Goal: Task Accomplishment & Management: Manage account settings

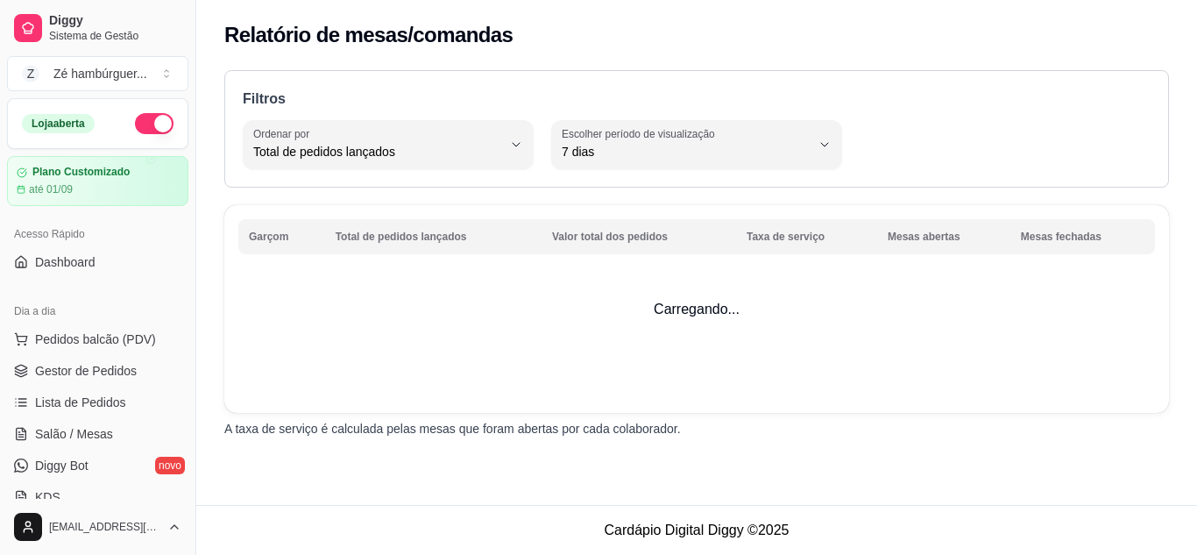
select select "TOTAL_OF_ORDERS"
select select "7"
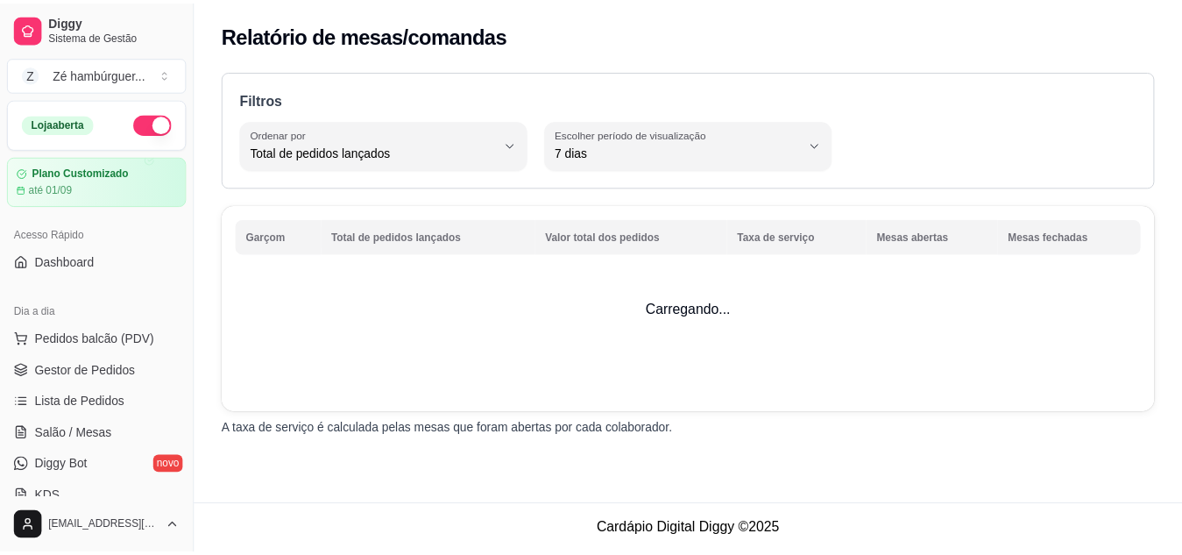
scroll to position [530, 0]
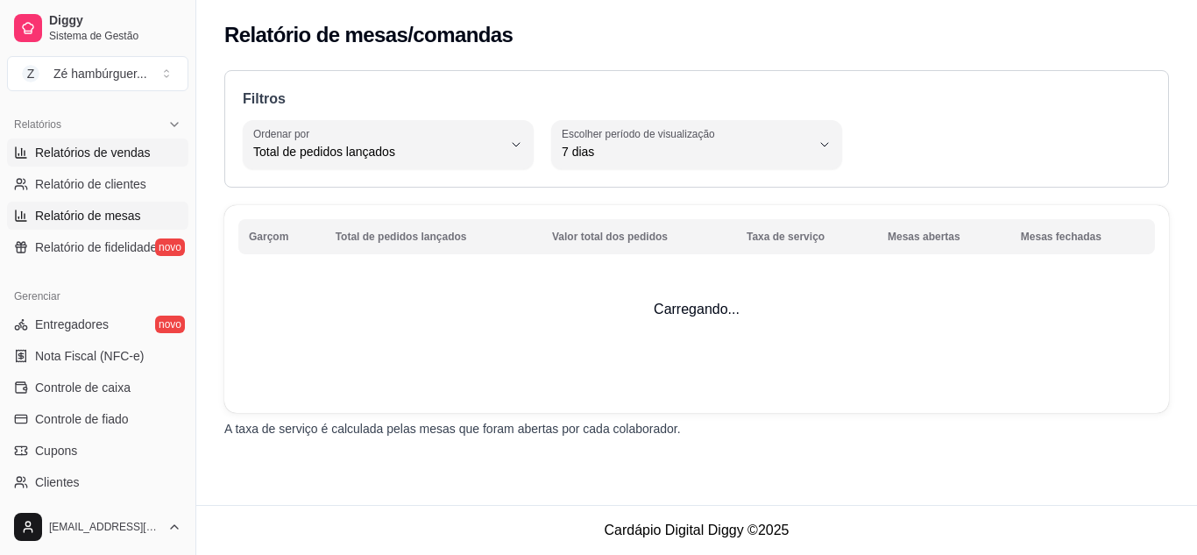
click at [85, 155] on span "Relatórios de vendas" at bounding box center [93, 153] width 116 height 18
select select "ALL"
select select "0"
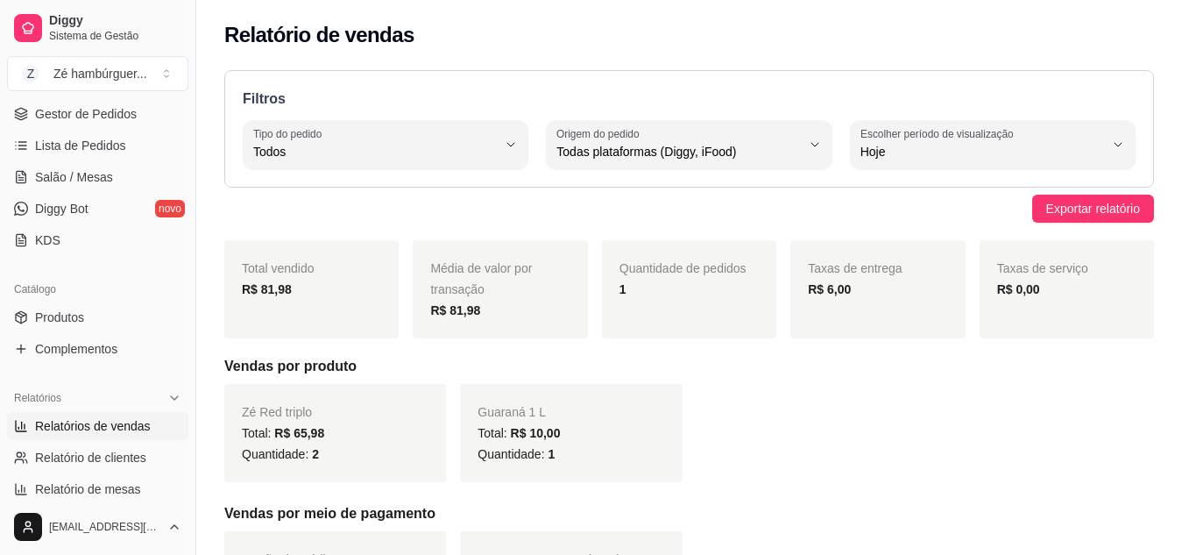
scroll to position [5, 0]
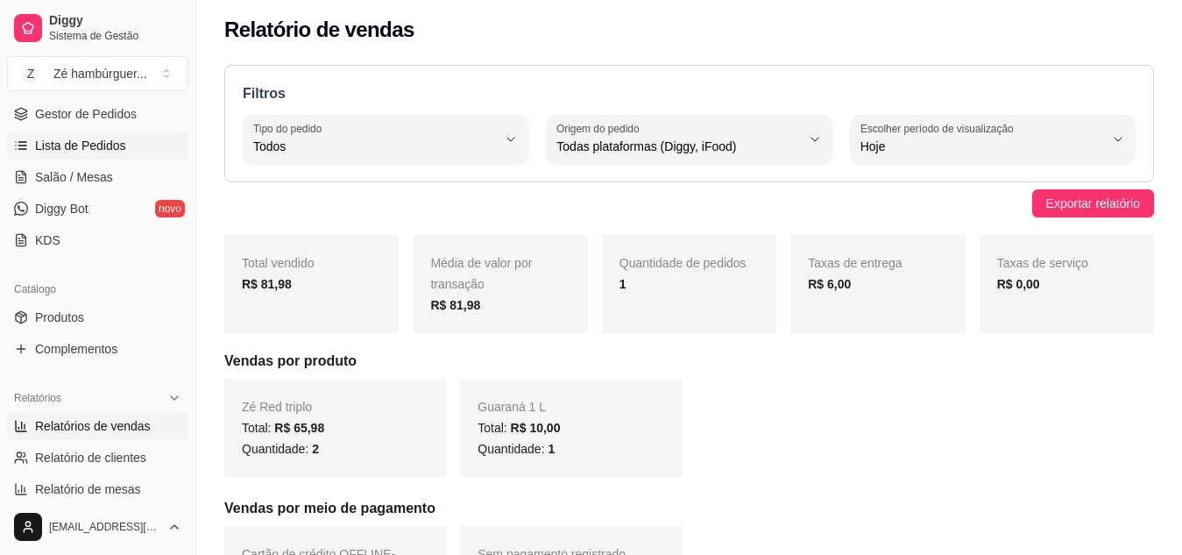
drag, startPoint x: 74, startPoint y: 145, endPoint x: 57, endPoint y: 131, distance: 21.8
click at [57, 131] on link "Lista de Pedidos" at bounding box center [97, 145] width 181 height 28
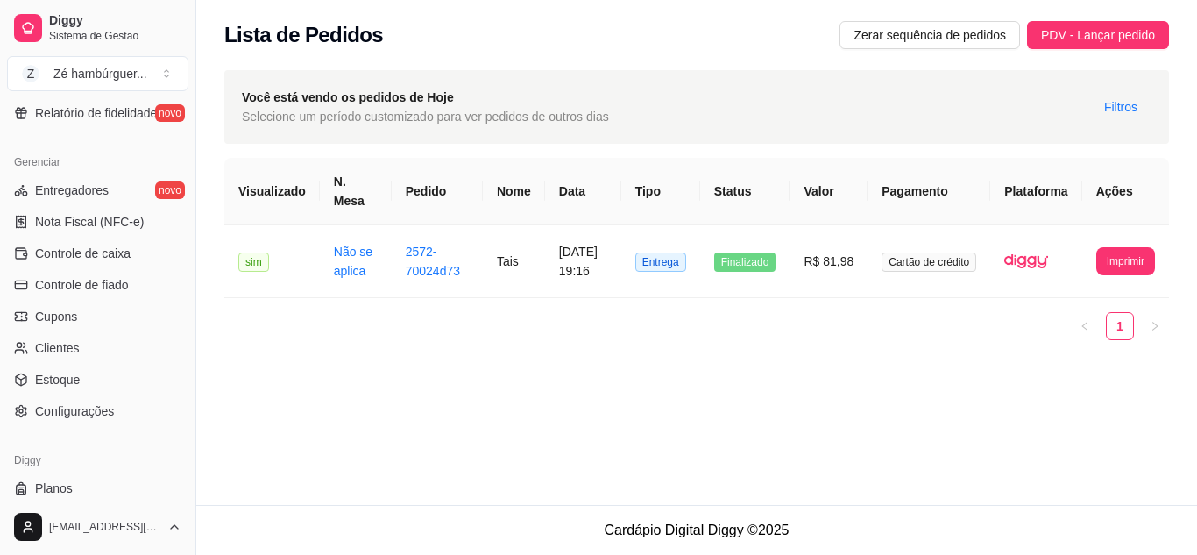
scroll to position [706, 0]
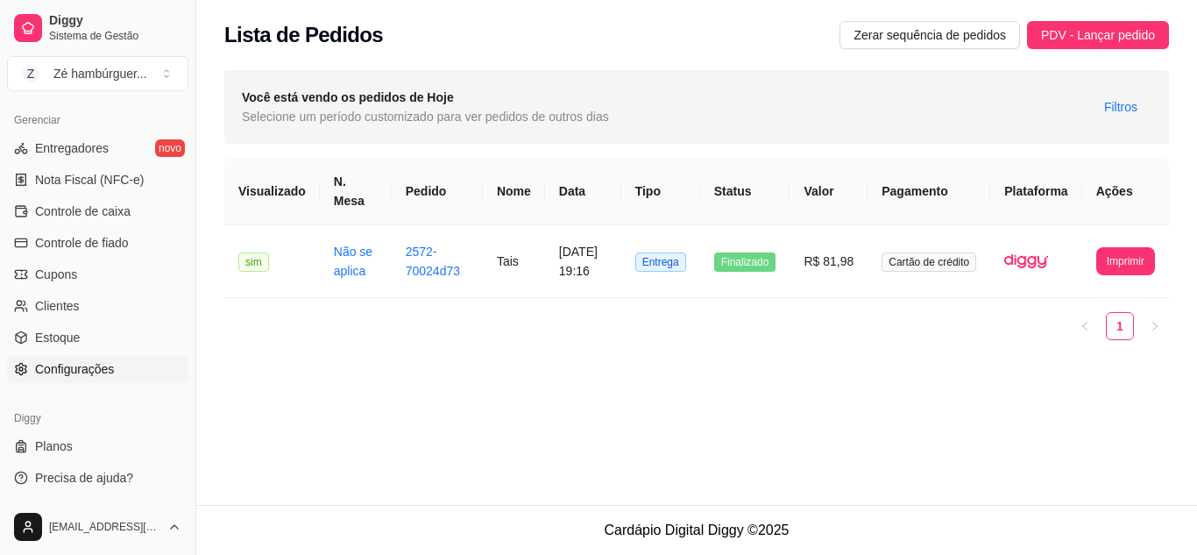
click at [60, 358] on link "Configurações" at bounding box center [97, 369] width 181 height 28
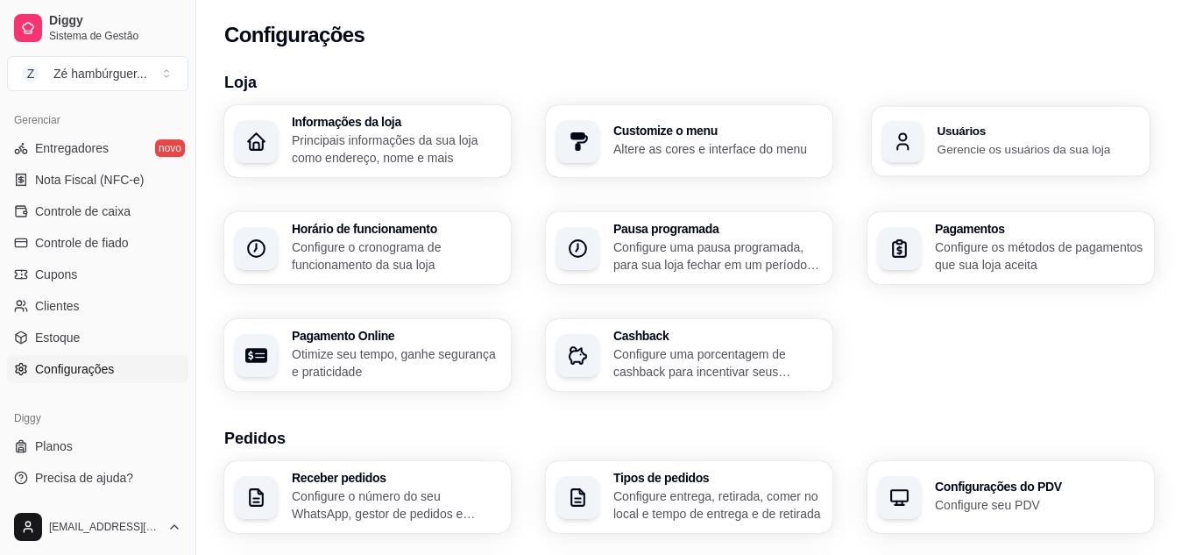
click at [957, 116] on div "Usuários Gerencie os usuários da sua loja" at bounding box center [1011, 141] width 278 height 70
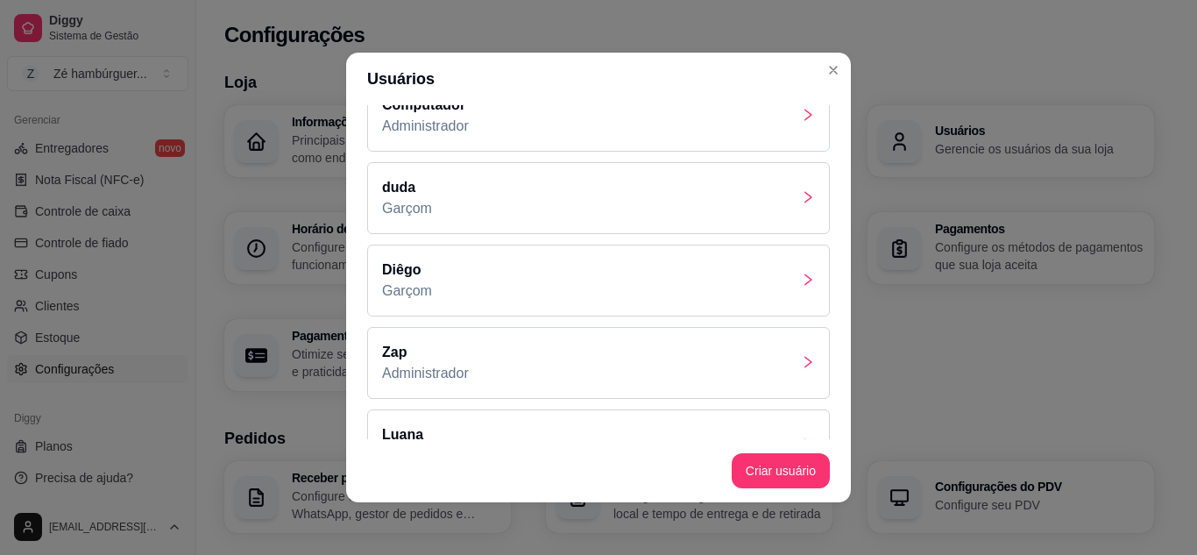
scroll to position [363, 0]
drag, startPoint x: 535, startPoint y: 351, endPoint x: 536, endPoint y: 237, distance: 113.9
click at [536, 237] on div "[EMAIL_ADDRESS][DOMAIN_NAME] Administrador [PERSON_NAME] [PERSON_NAME] Computad…" at bounding box center [598, 272] width 505 height 334
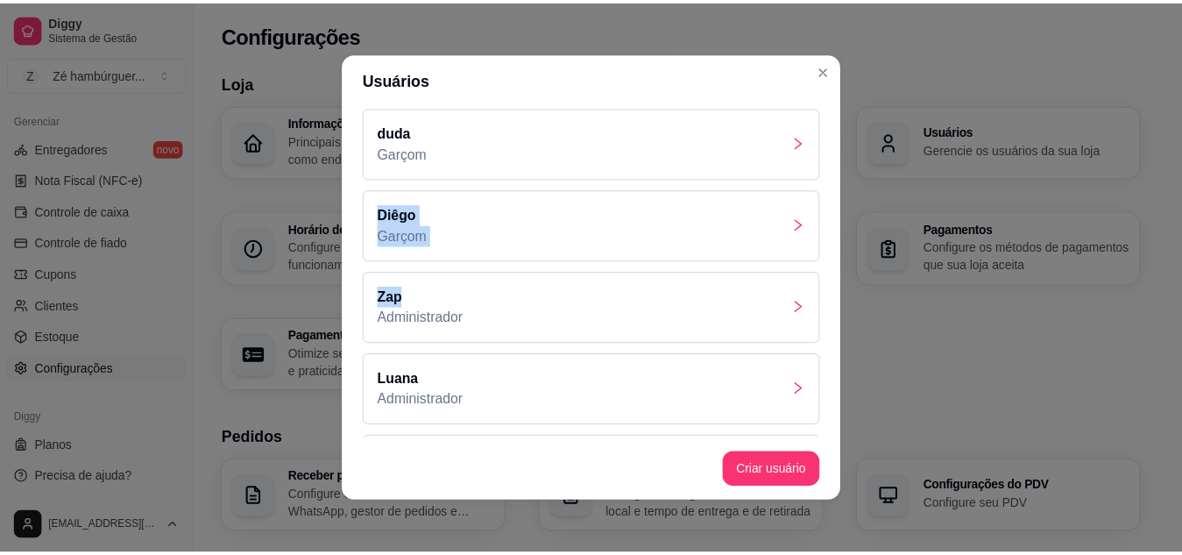
scroll to position [420, 0]
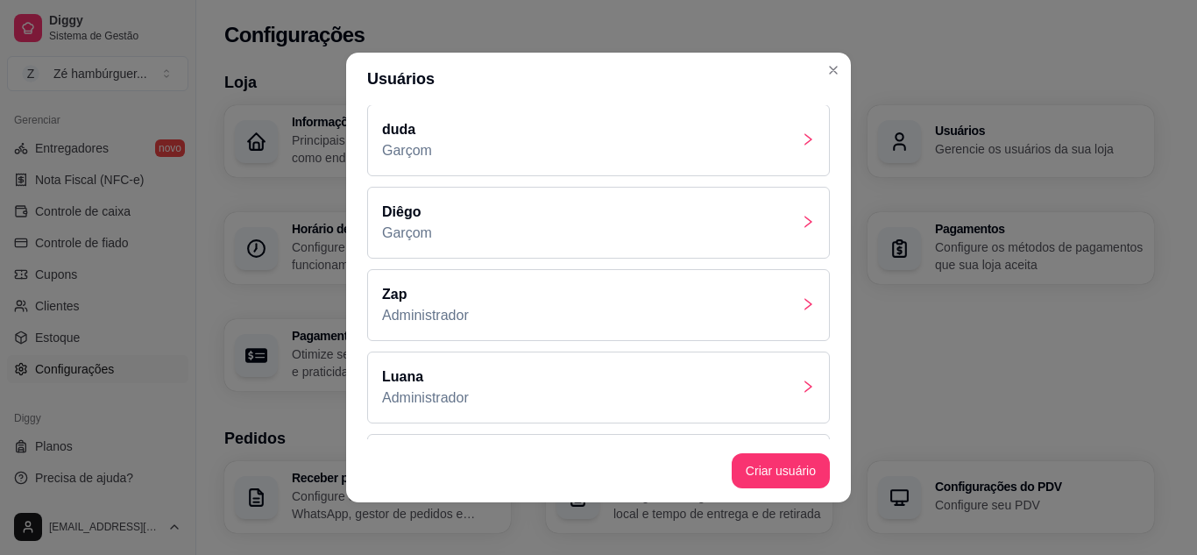
click at [535, 372] on div "Luana Administrador" at bounding box center [598, 387] width 463 height 72
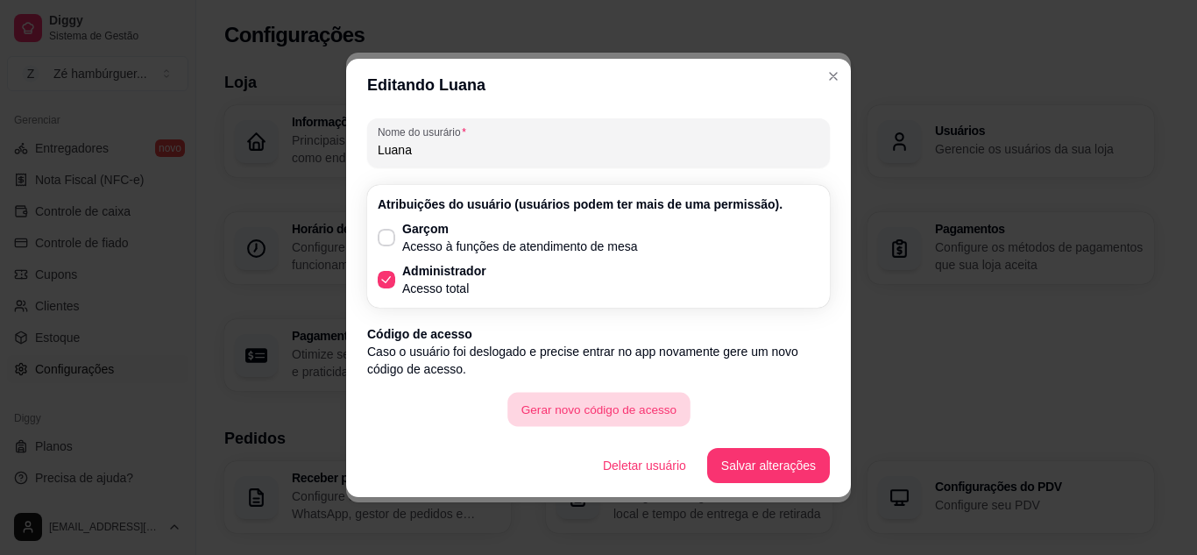
click at [629, 400] on button "Gerar novo código de acesso" at bounding box center [598, 409] width 182 height 34
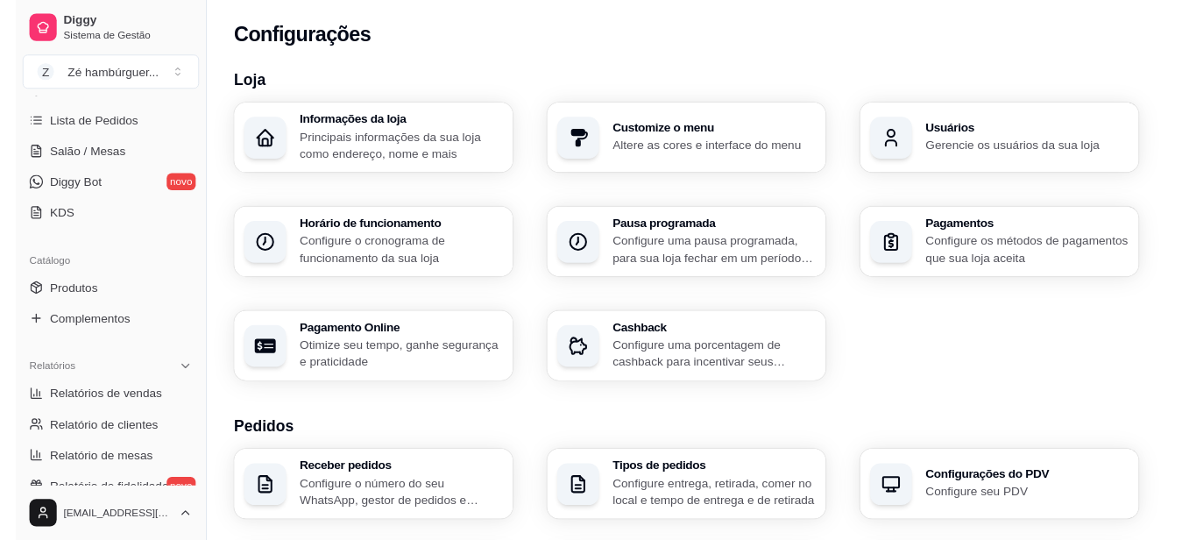
scroll to position [157, 0]
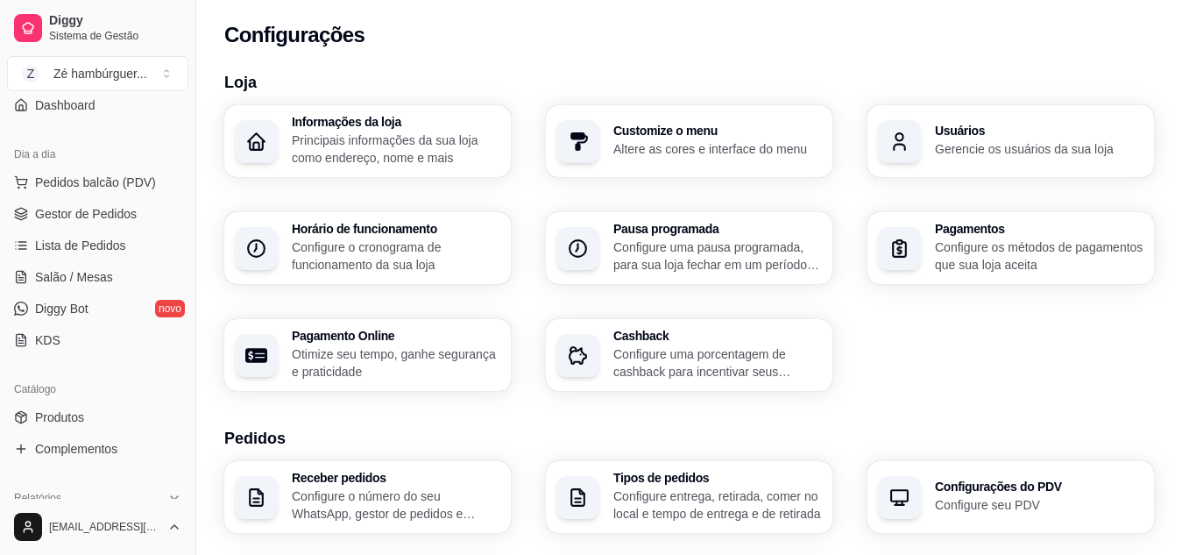
click at [90, 230] on ul "Pedidos balcão (PDV) Gestor de Pedidos Lista de Pedidos Salão / Mesas Diggy Bot…" at bounding box center [97, 261] width 181 height 186
click at [102, 212] on span "Gestor de Pedidos" at bounding box center [86, 214] width 102 height 18
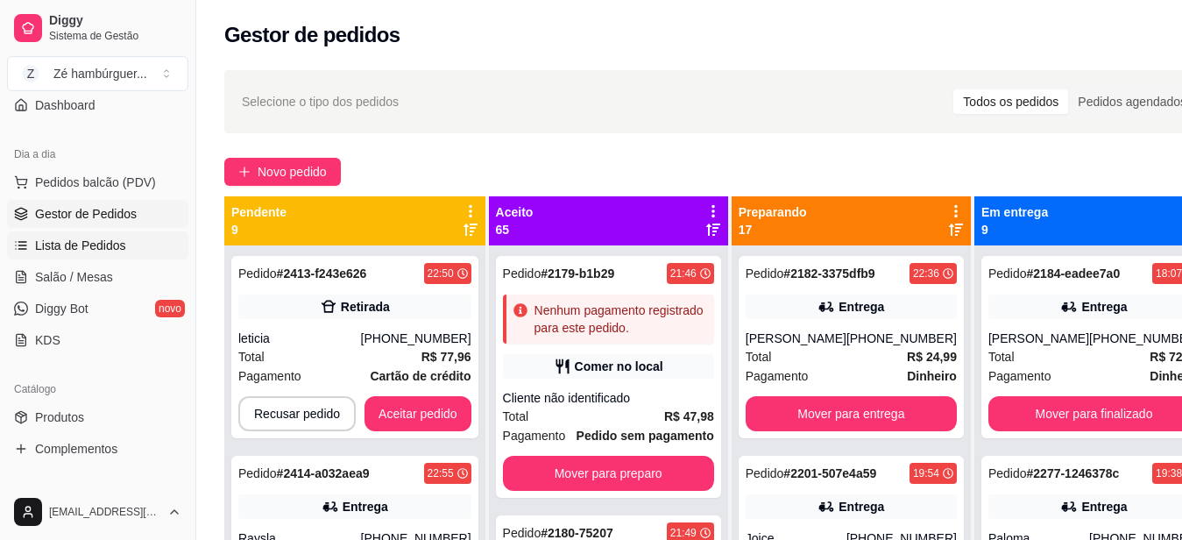
click at [106, 237] on span "Lista de Pedidos" at bounding box center [80, 246] width 91 height 18
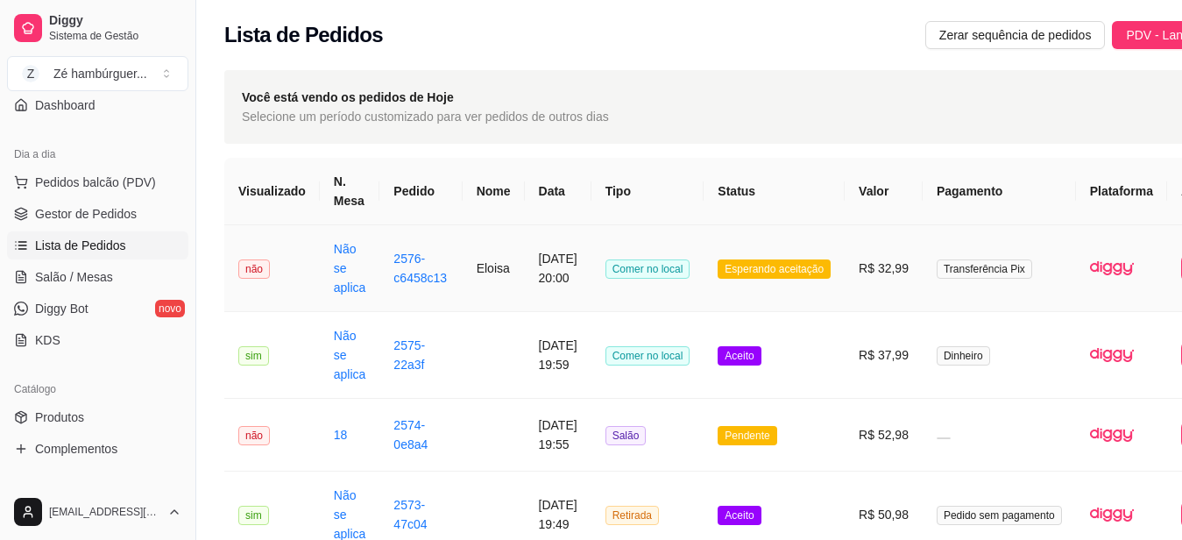
click at [788, 248] on td "Esperando aceitação" at bounding box center [774, 268] width 141 height 87
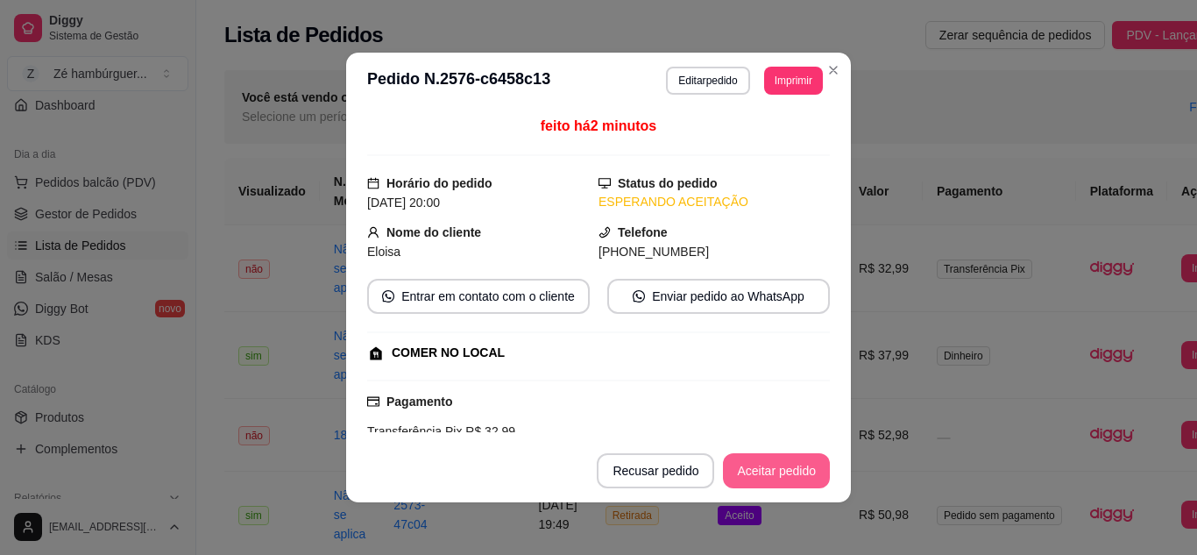
click at [781, 466] on button "Aceitar pedido" at bounding box center [776, 470] width 107 height 35
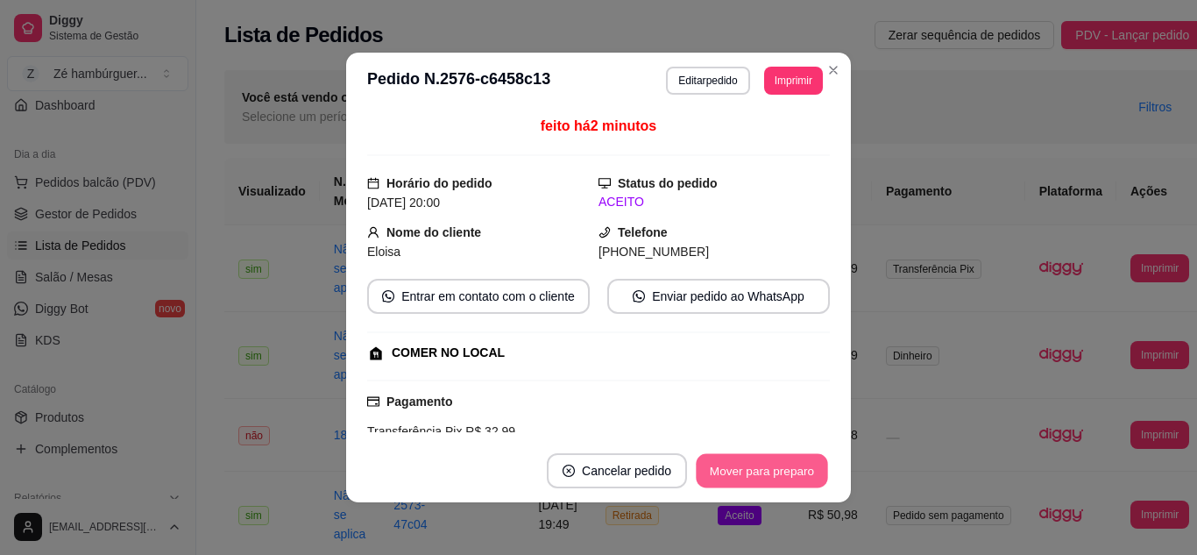
click at [773, 464] on button "Mover para preparo" at bounding box center [761, 471] width 131 height 34
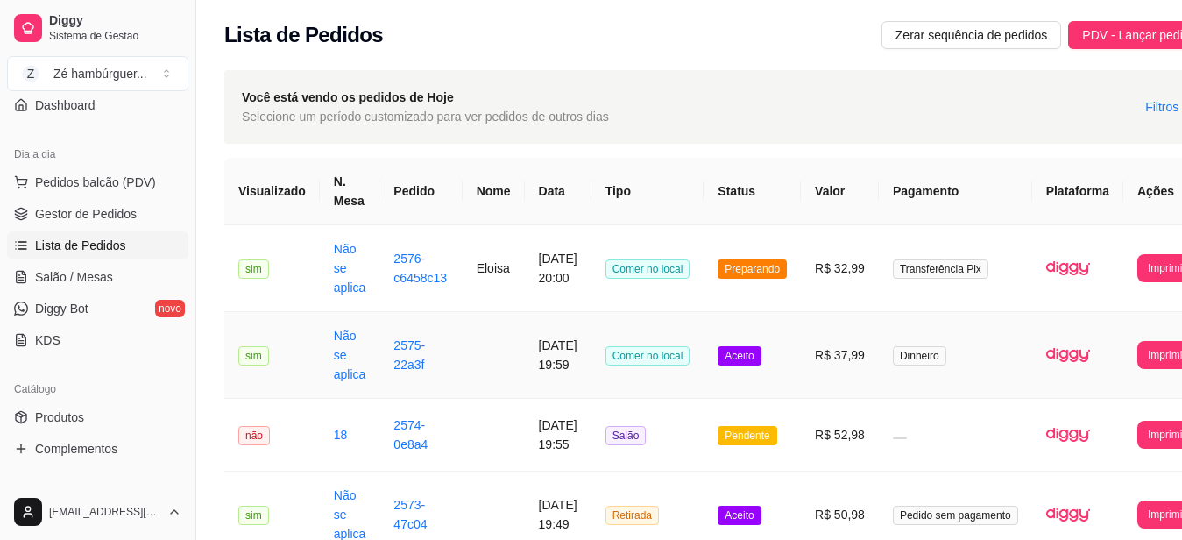
click at [756, 356] on span "Aceito" at bounding box center [739, 355] width 43 height 19
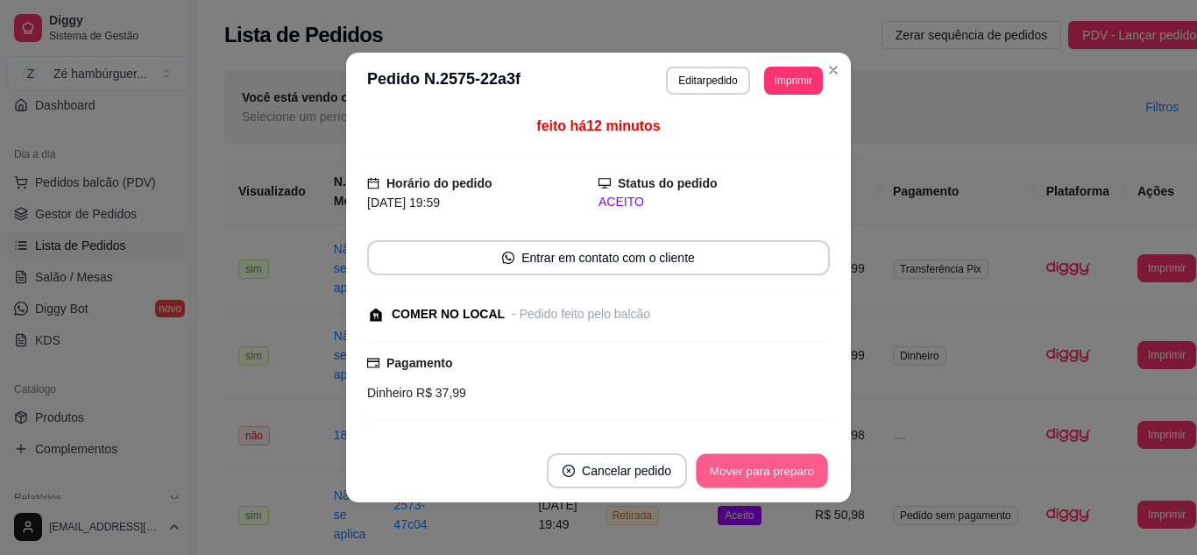
click at [775, 464] on button "Mover para preparo" at bounding box center [761, 471] width 131 height 34
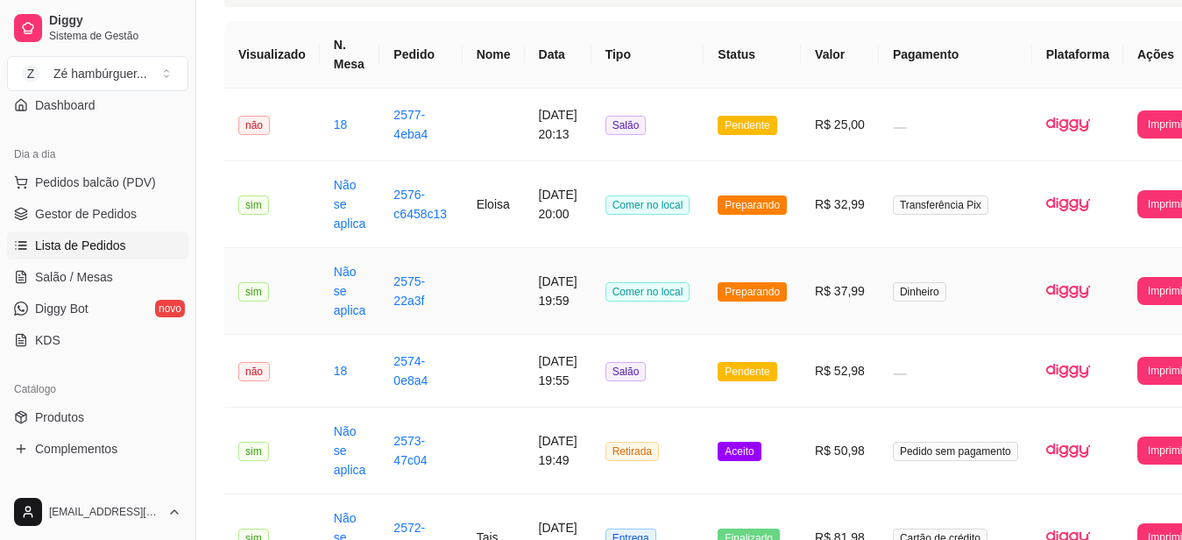
scroll to position [138, 0]
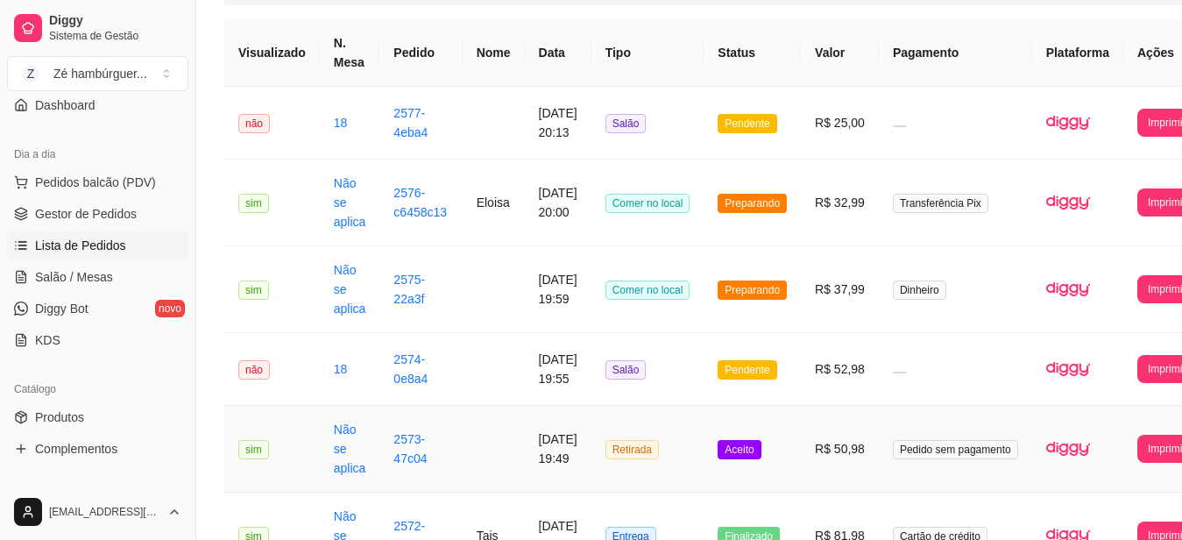
drag, startPoint x: 769, startPoint y: 383, endPoint x: 741, endPoint y: 463, distance: 84.5
click at [741, 463] on td "Aceito" at bounding box center [752, 449] width 97 height 87
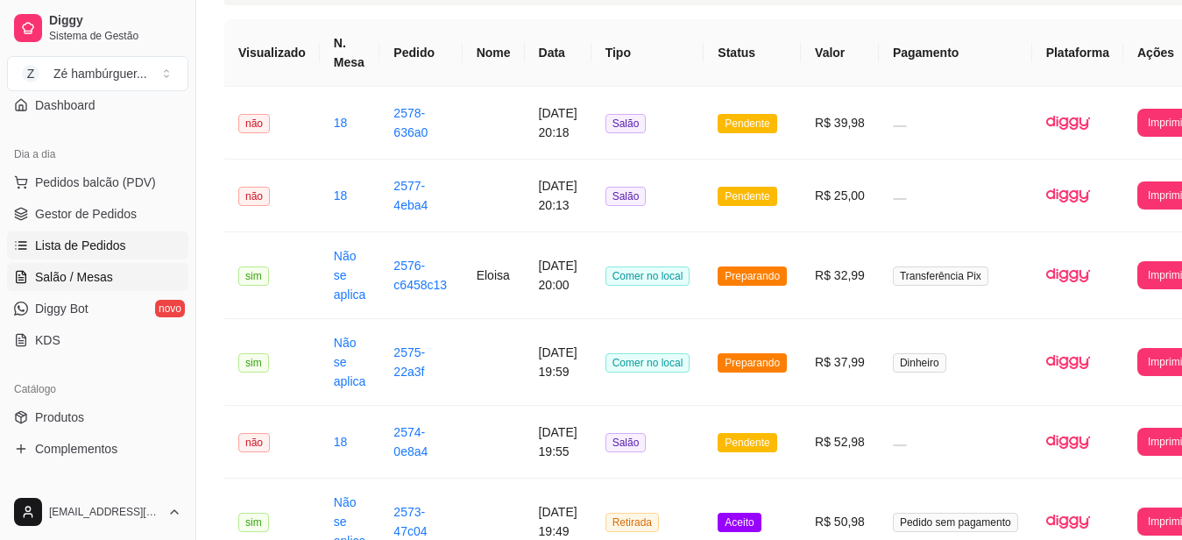
click at [79, 273] on span "Salão / Mesas" at bounding box center [74, 277] width 78 height 18
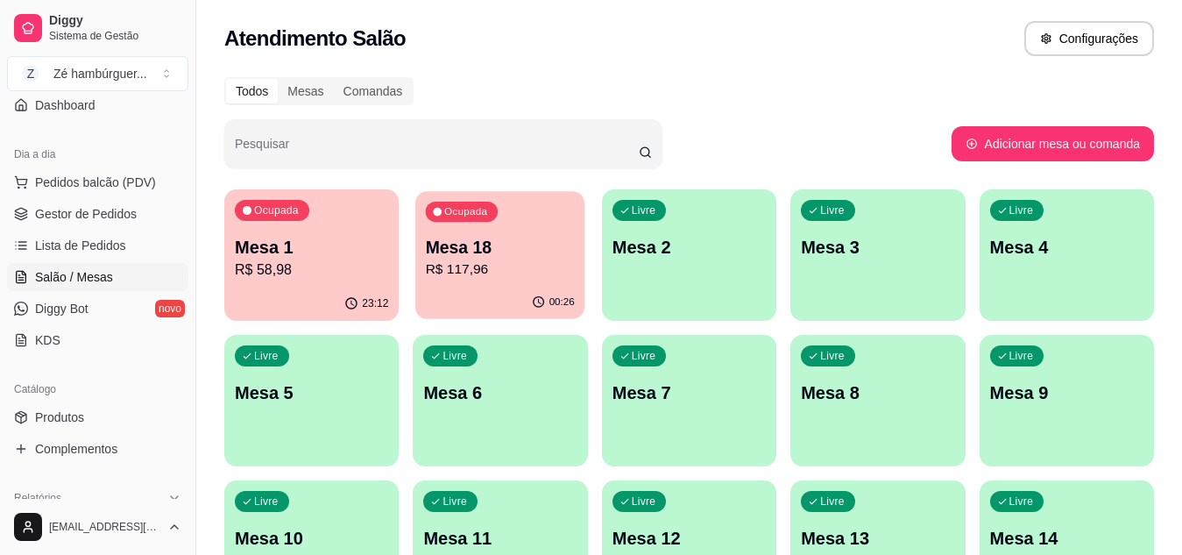
click at [492, 239] on p "Mesa 18" at bounding box center [500, 248] width 149 height 24
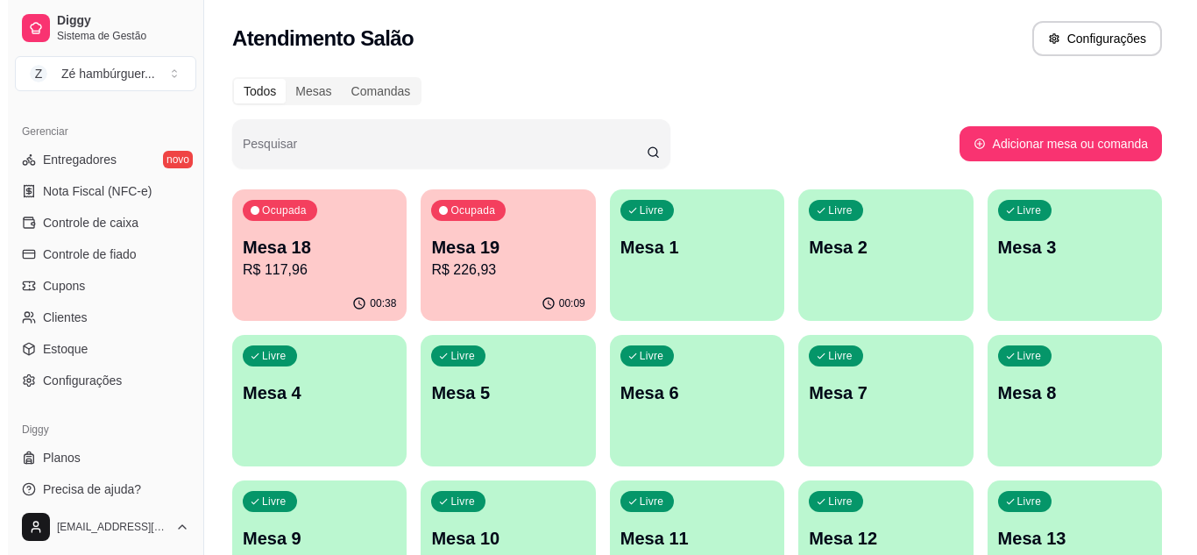
scroll to position [706, 0]
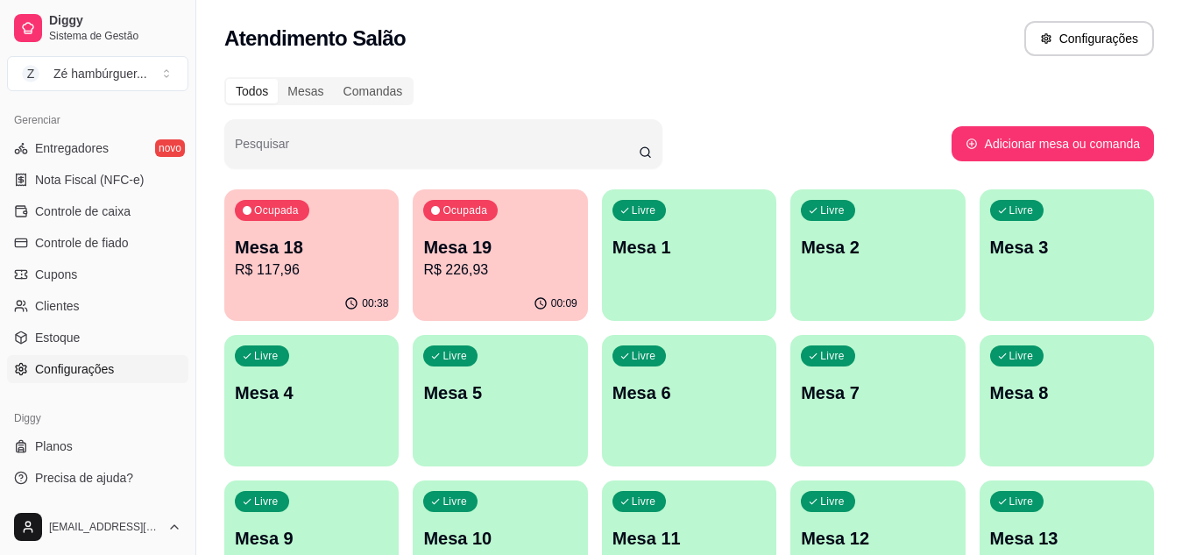
click at [96, 365] on span "Configurações" at bounding box center [74, 369] width 79 height 18
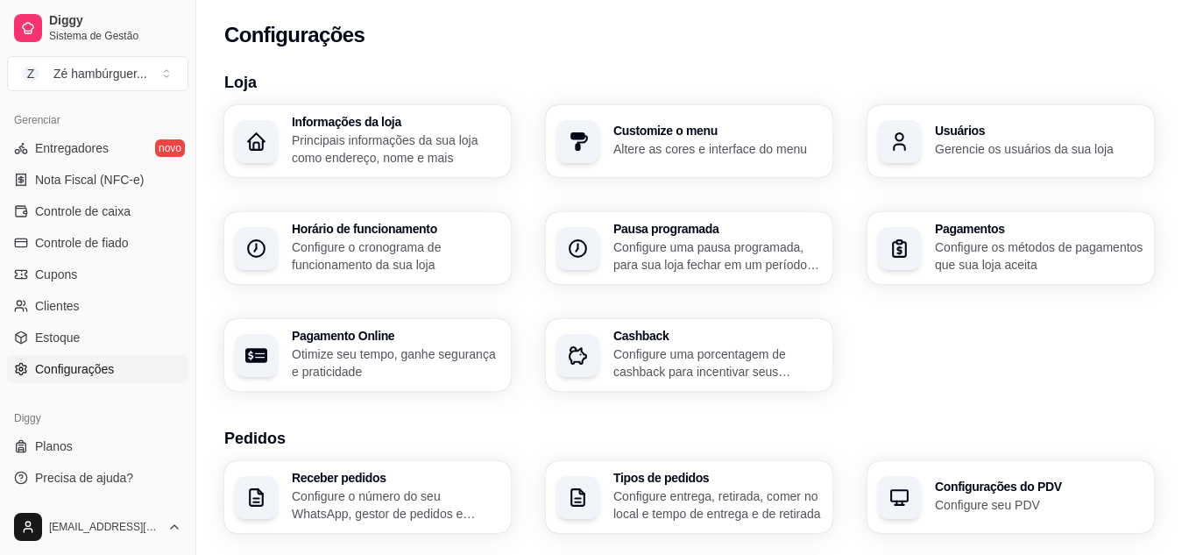
click at [944, 136] on h3 "Usuários" at bounding box center [1039, 130] width 209 height 12
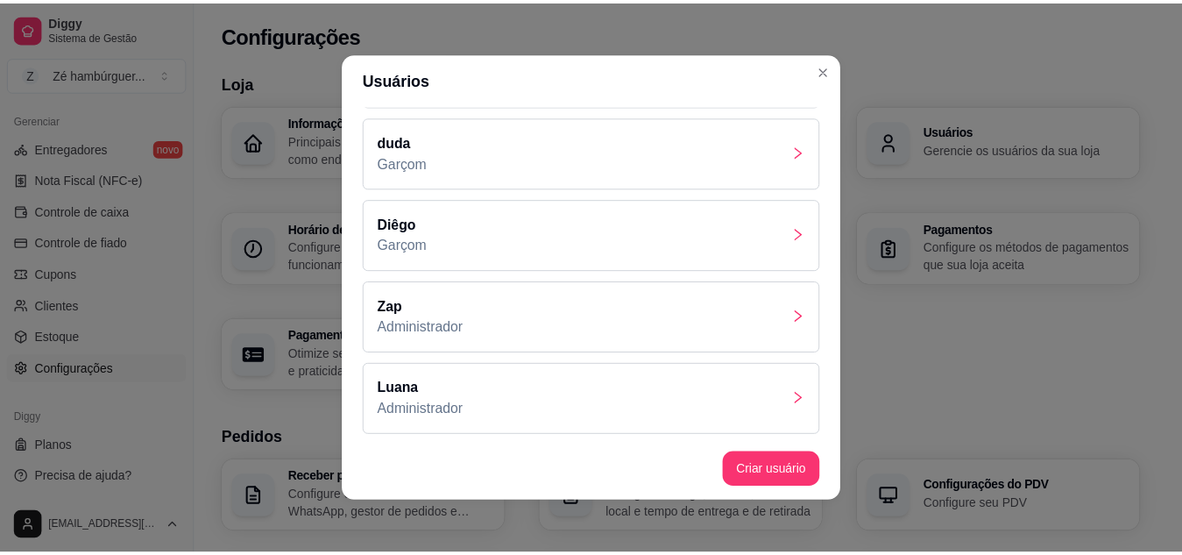
scroll to position [438, 0]
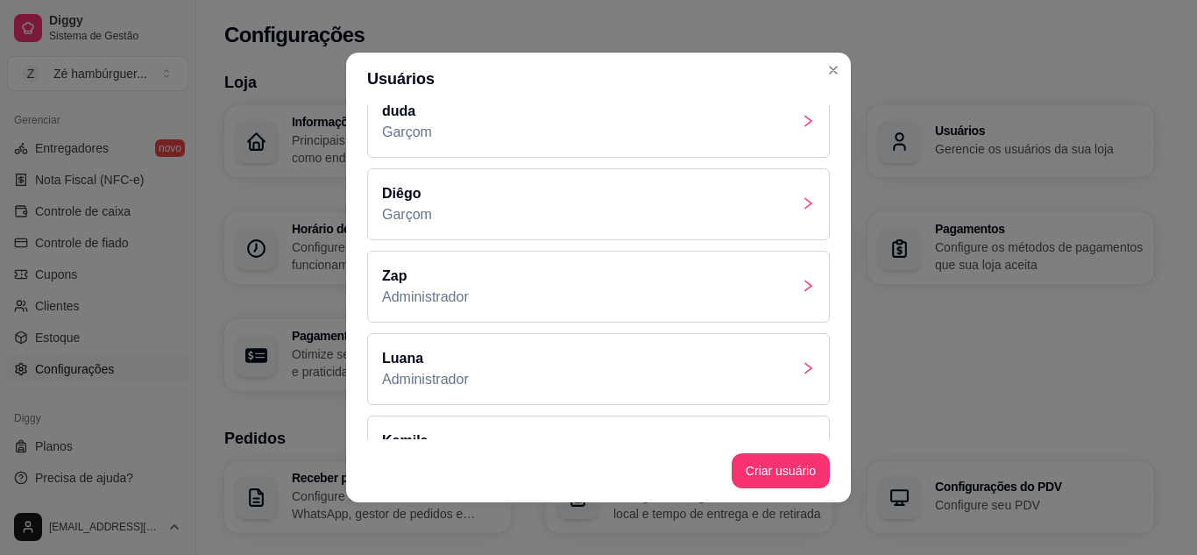
click at [477, 360] on div "Luana Administrador" at bounding box center [598, 369] width 463 height 72
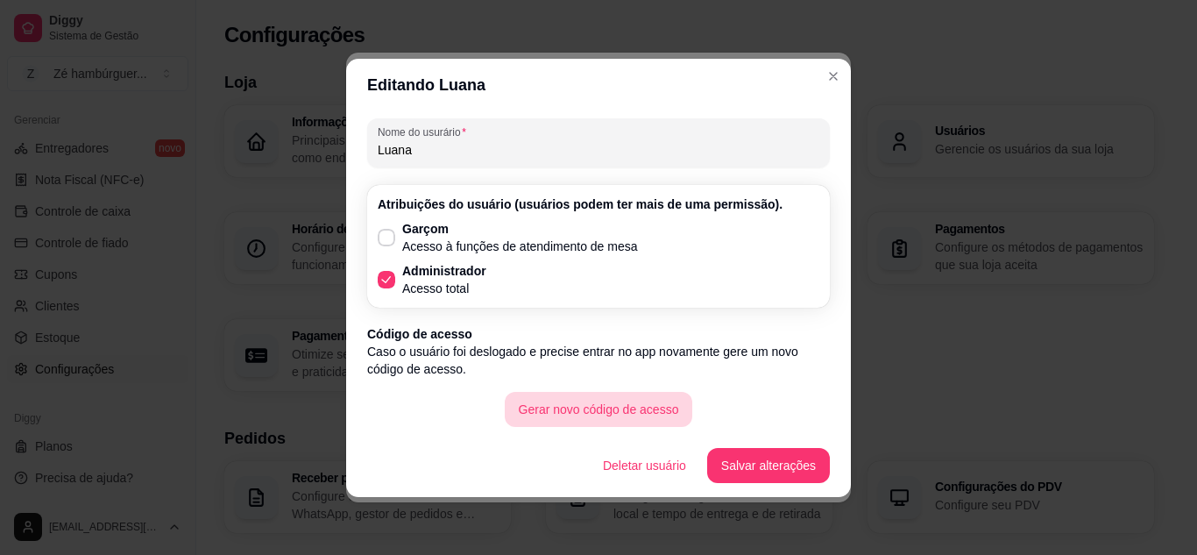
click at [599, 402] on button "Gerar novo código de acesso" at bounding box center [599, 409] width 188 height 35
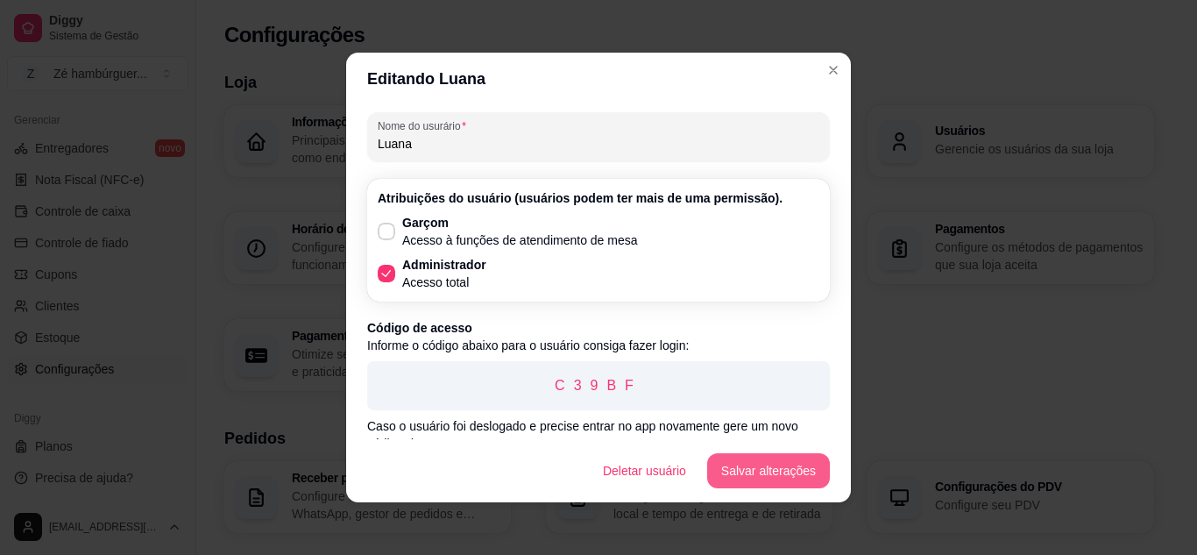
click at [775, 473] on button "Salvar alterações" at bounding box center [768, 470] width 123 height 35
